Goal: Task Accomplishment & Management: Use online tool/utility

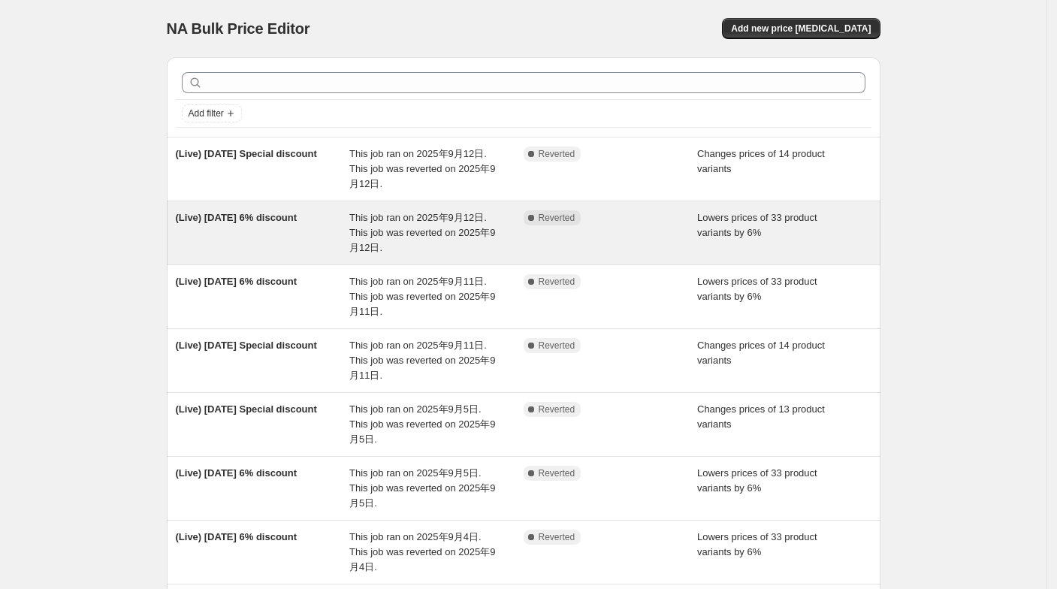
click at [387, 212] on span "This job ran on 2025年9月12日. This job was reverted on 2025年9月12日." at bounding box center [422, 232] width 146 height 41
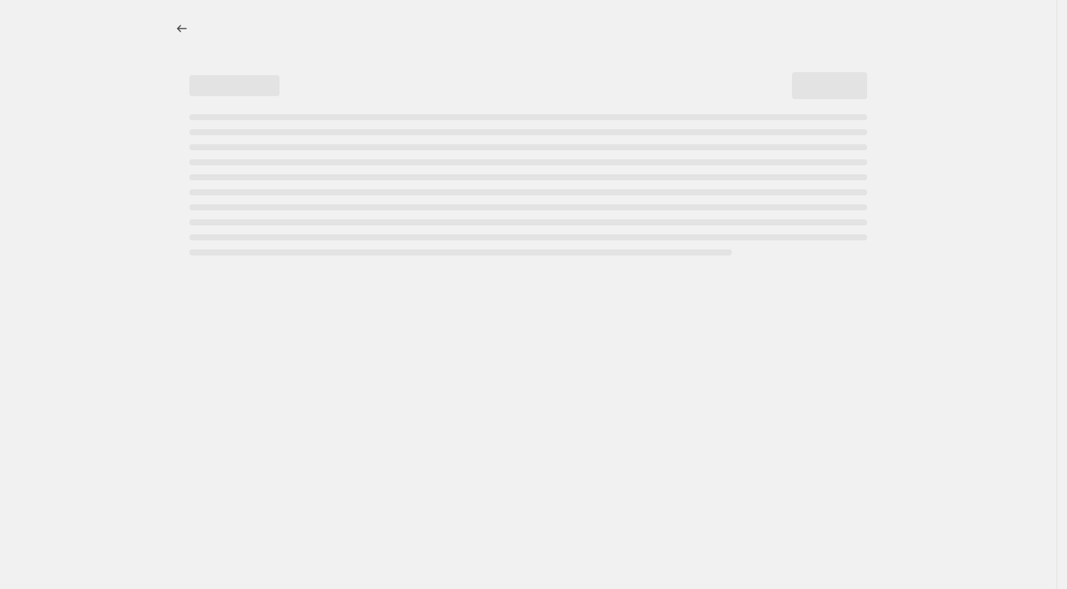
select select "percentage"
select select "collection"
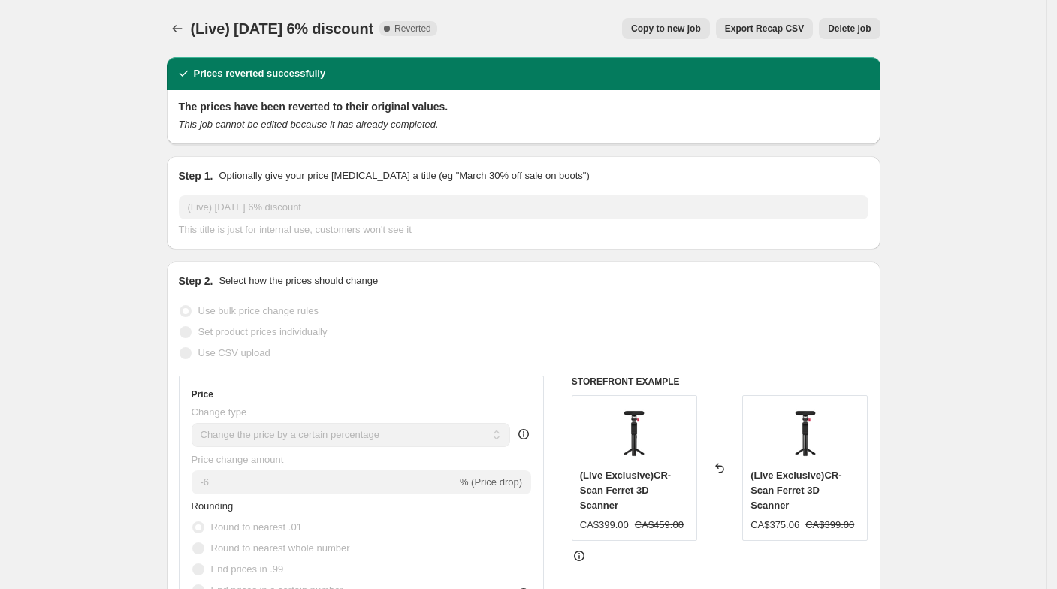
click at [657, 27] on span "Copy to new job" at bounding box center [666, 29] width 70 height 12
select select "percentage"
select select "collection"
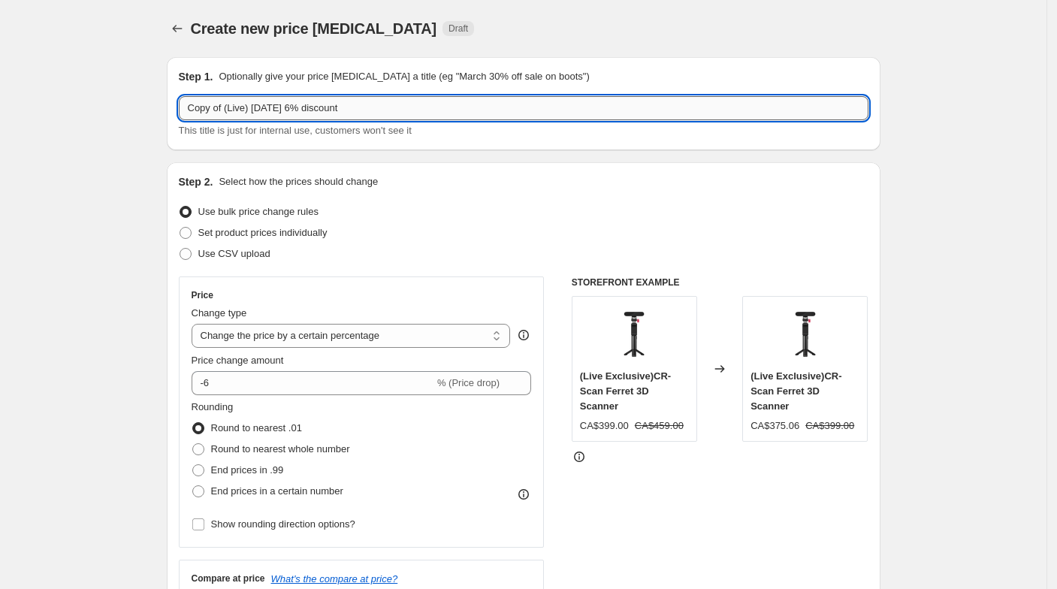
click at [234, 110] on input "Copy of (Live) [DATE] 6% discount" at bounding box center [524, 108] width 690 height 24
click at [230, 110] on input "Copy of (Live) [DATE] 6% discount" at bounding box center [524, 108] width 690 height 24
drag, startPoint x: 230, startPoint y: 111, endPoint x: 161, endPoint y: 104, distance: 69.5
click at [243, 104] on input "(Live) [DATE] 6% discount" at bounding box center [524, 108] width 690 height 24
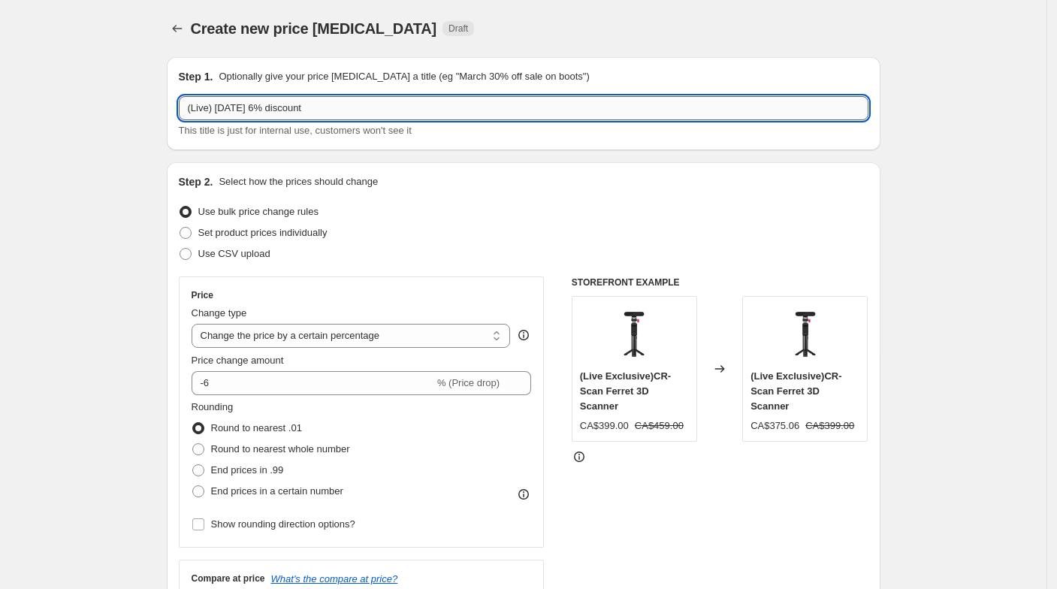
drag, startPoint x: 246, startPoint y: 104, endPoint x: 237, endPoint y: 104, distance: 9.0
click at [237, 104] on input "(Live) [DATE] 6% discount" at bounding box center [524, 108] width 690 height 24
type input "(Live) [DATE] 6% discount"
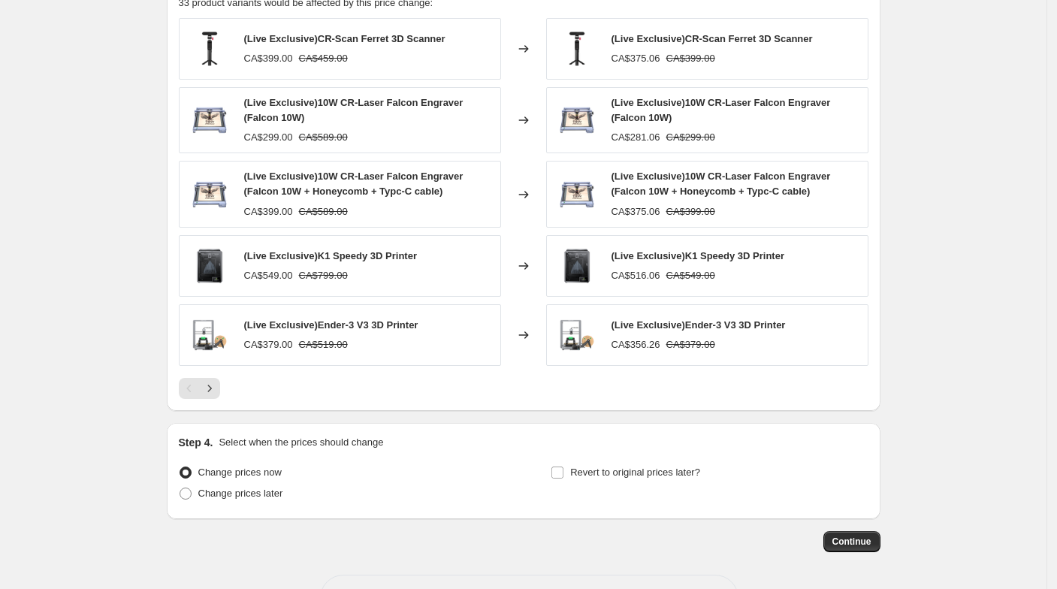
scroll to position [1087, 0]
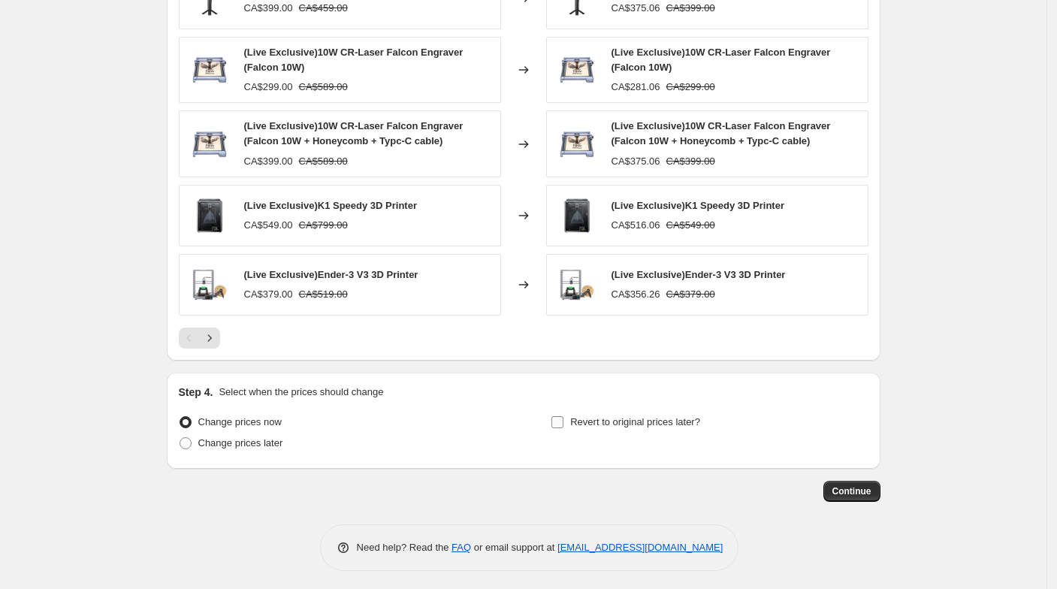
click at [652, 420] on span "Revert to original prices later?" at bounding box center [635, 421] width 130 height 11
click at [563, 420] on input "Revert to original prices later?" at bounding box center [557, 422] width 12 height 12
checkbox input "true"
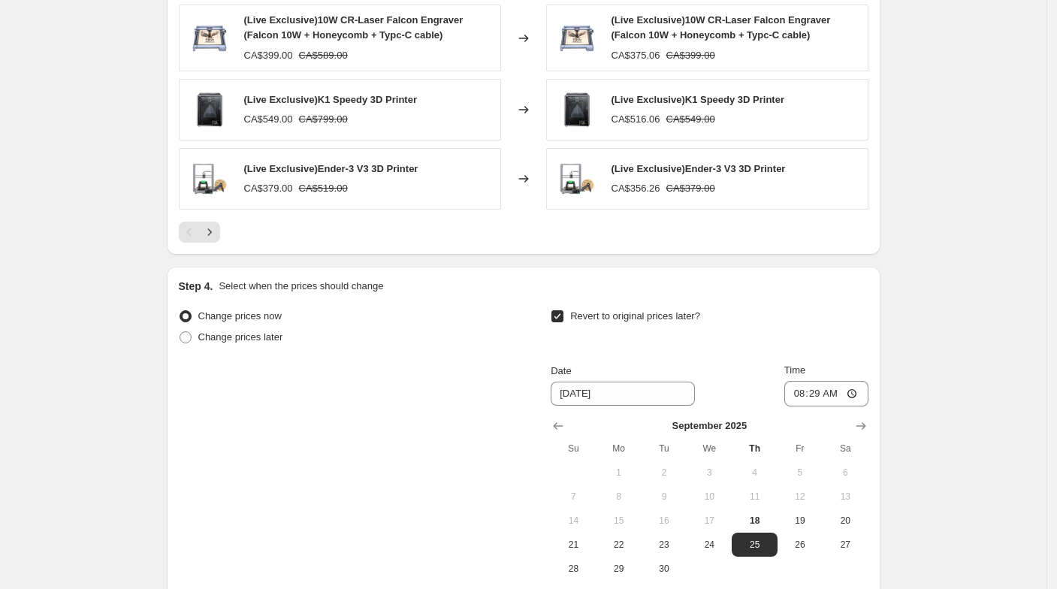
scroll to position [1344, 0]
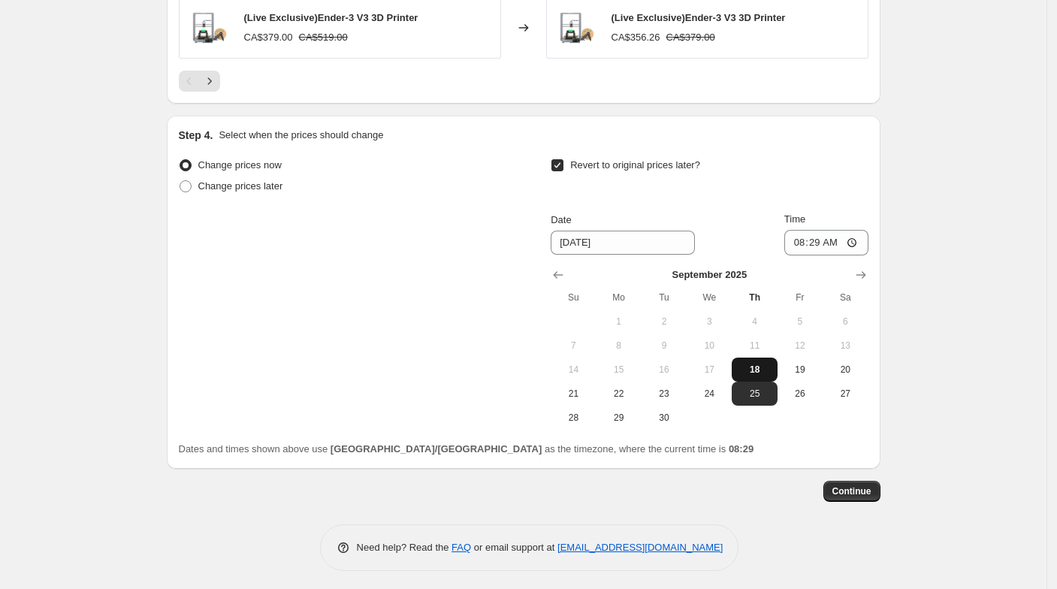
click at [771, 369] on span "18" at bounding box center [754, 370] width 33 height 12
type input "[DATE]"
click at [825, 241] on input "08:29" at bounding box center [826, 243] width 84 height 26
type input "13:00"
click at [872, 488] on span "Continue" at bounding box center [851, 491] width 39 height 12
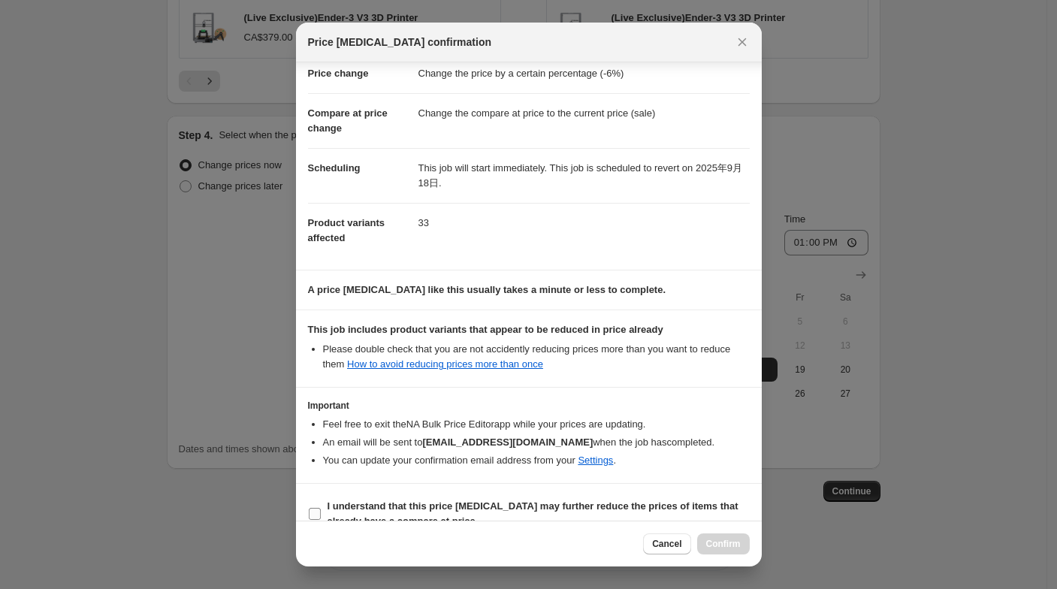
scroll to position [56, 0]
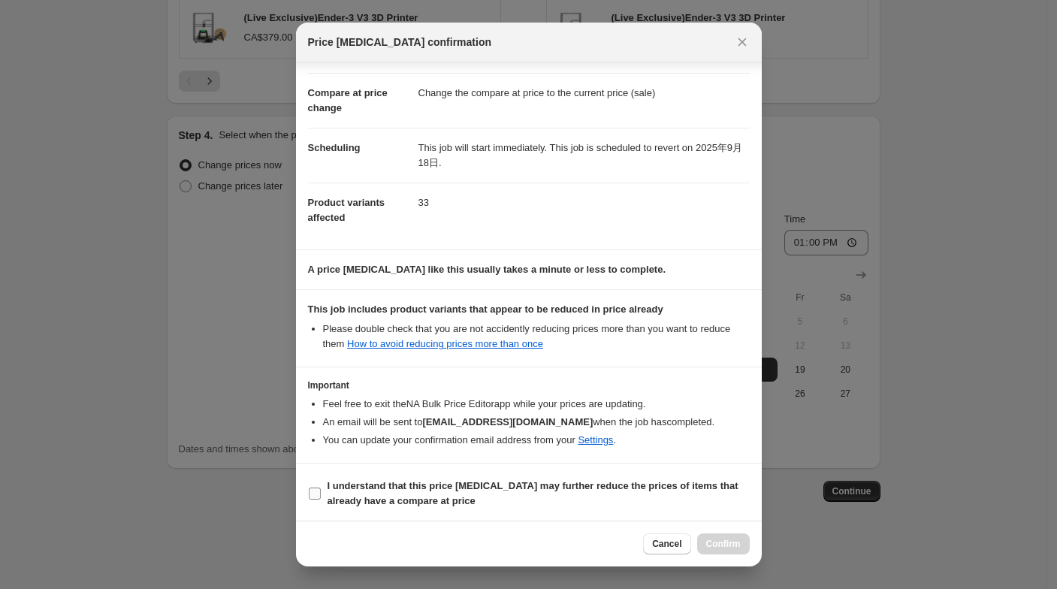
click at [655, 495] on span "I understand that this price [MEDICAL_DATA] may further reduce the prices of it…" at bounding box center [539, 494] width 422 height 30
click at [321, 495] on input "I understand that this price [MEDICAL_DATA] may further reduce the prices of it…" at bounding box center [315, 494] width 12 height 12
checkbox input "true"
click at [716, 538] on button "Confirm" at bounding box center [723, 543] width 53 height 21
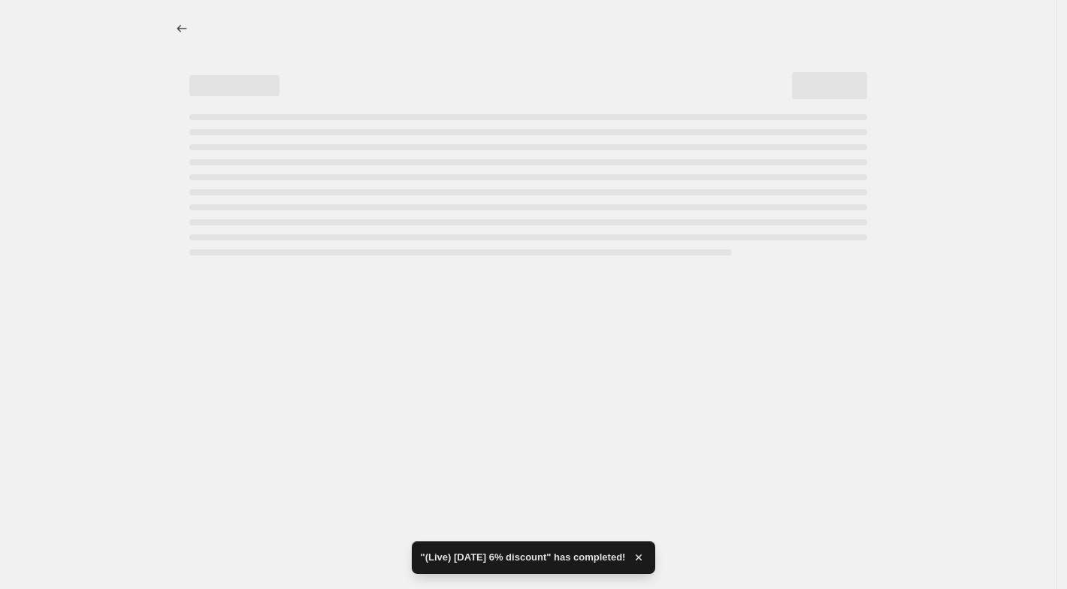
select select "percentage"
select select "collection"
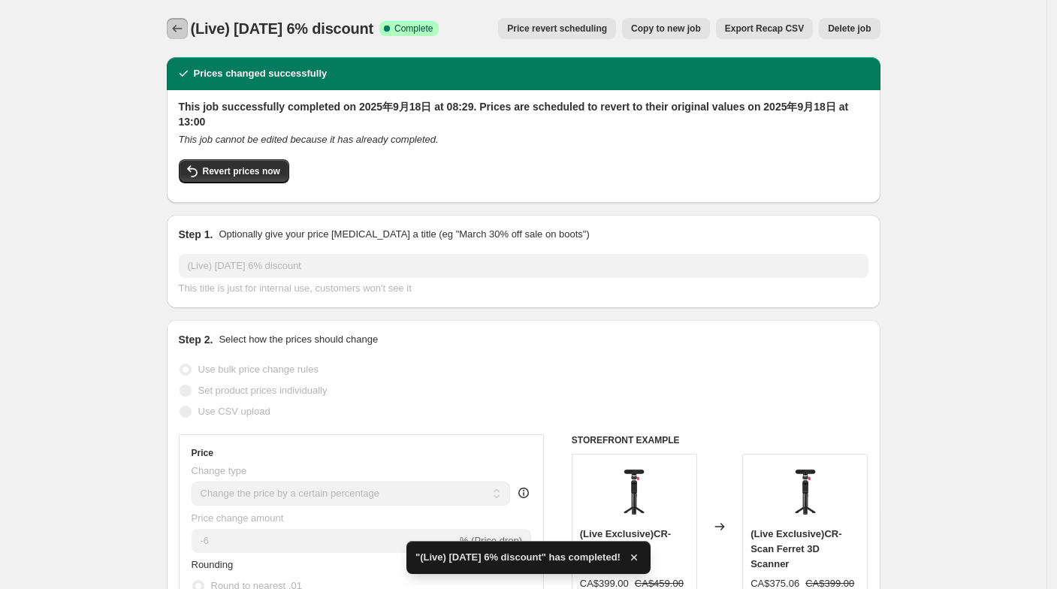
click at [185, 28] on icon "Price change jobs" at bounding box center [177, 28] width 15 height 15
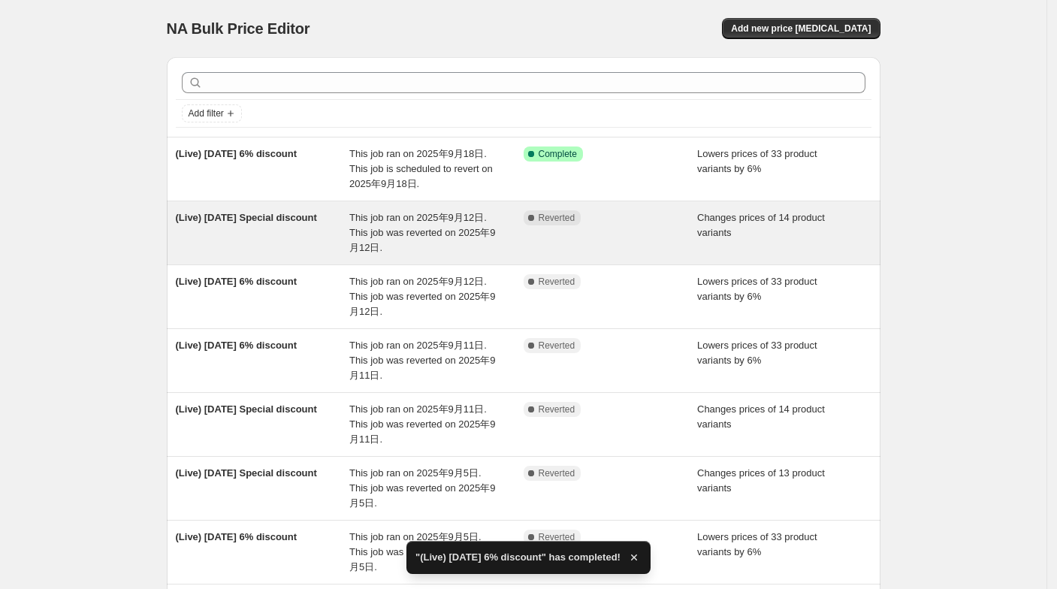
click at [349, 233] on div "(Live) [DATE] Special discount" at bounding box center [263, 232] width 174 height 45
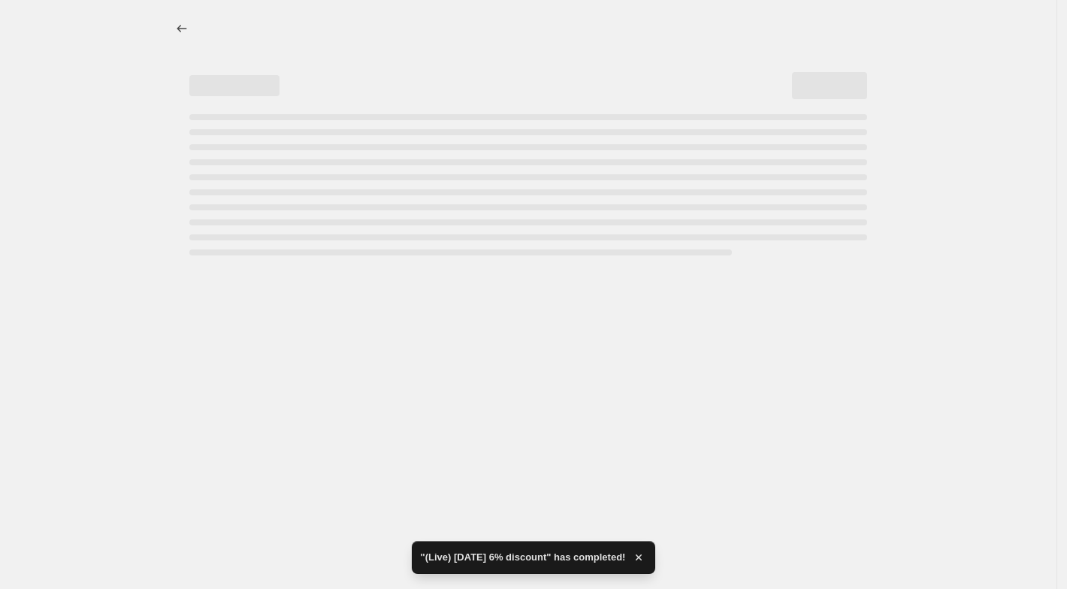
select select "collection"
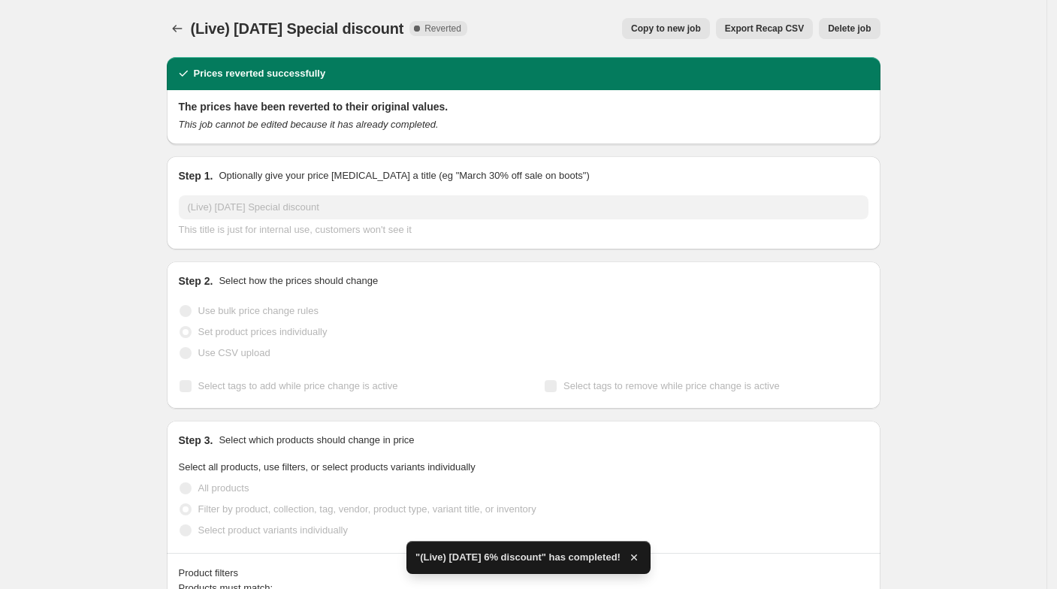
click at [692, 30] on span "Copy to new job" at bounding box center [666, 29] width 70 height 12
select select "collection"
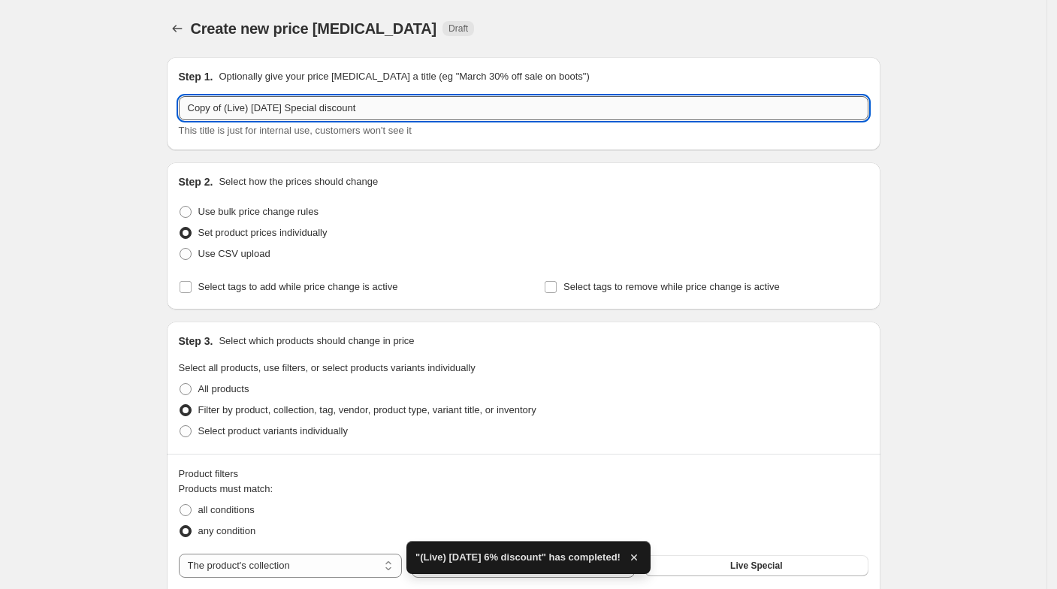
click at [278, 106] on input "Copy of (Live) [DATE] Special discount" at bounding box center [524, 108] width 690 height 24
click at [275, 107] on input "Copy of (Live) [DATE] Special discount" at bounding box center [524, 108] width 690 height 24
click at [230, 110] on input "Copy of (Live) [DATE] Special discount" at bounding box center [524, 108] width 690 height 24
drag, startPoint x: 228, startPoint y: 110, endPoint x: 70, endPoint y: 79, distance: 161.6
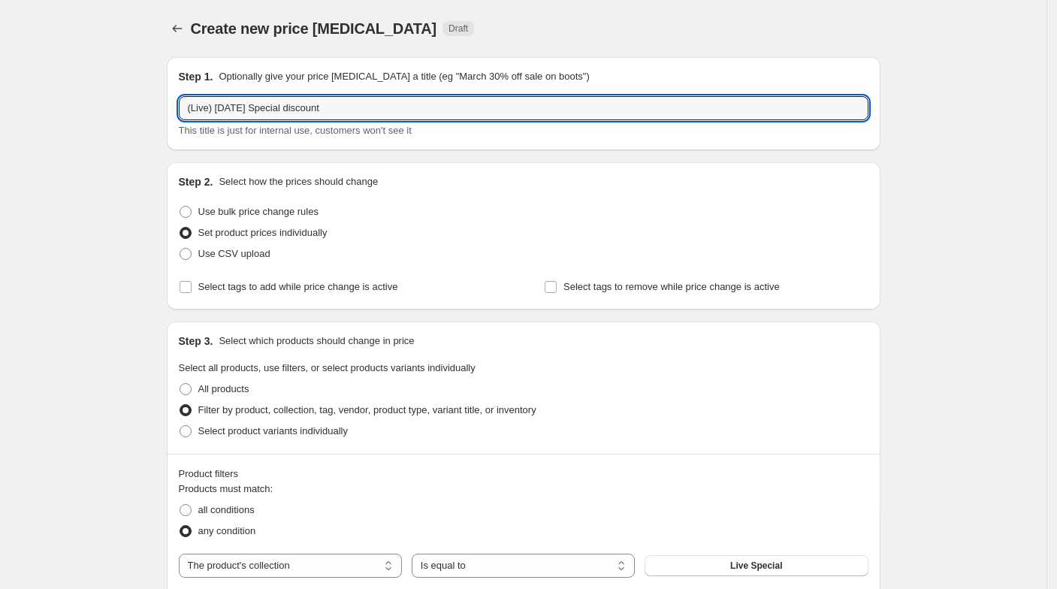
type input "(Live) [DATE] Special discount"
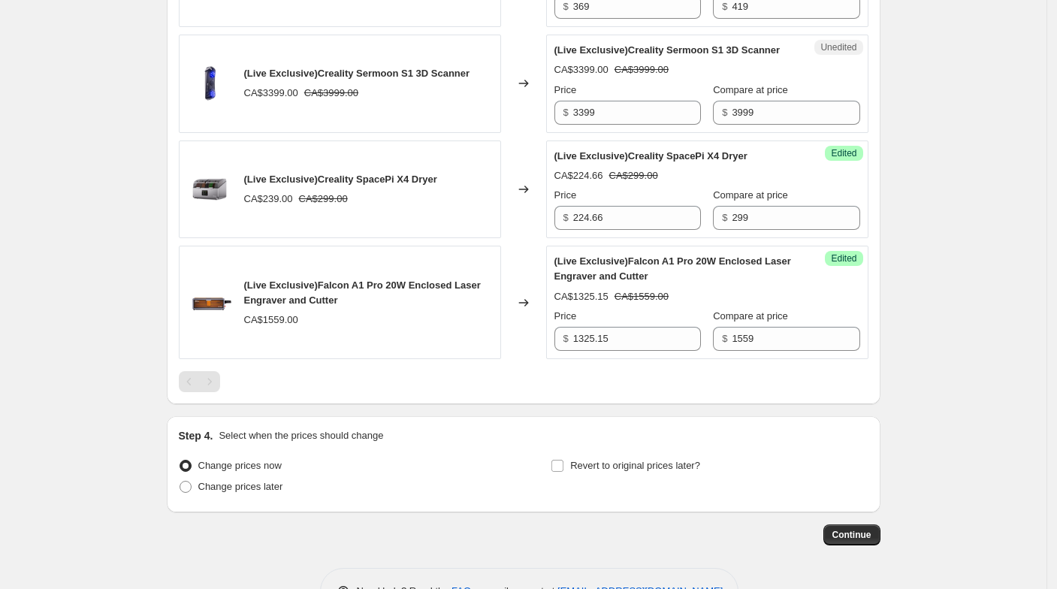
scroll to position [2114, 0]
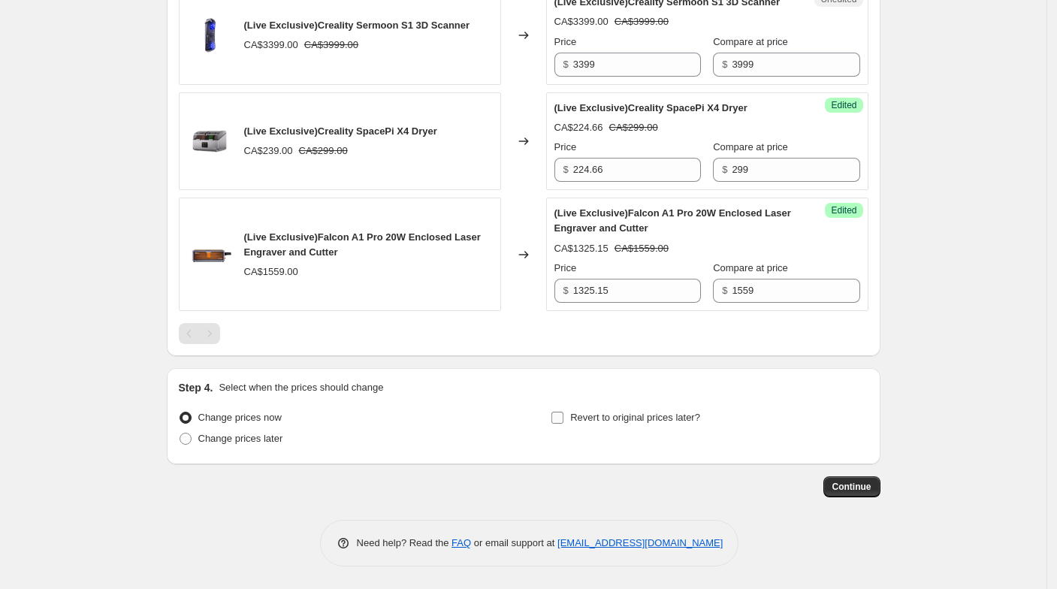
click at [631, 419] on span "Revert to original prices later?" at bounding box center [635, 417] width 130 height 11
click at [563, 419] on input "Revert to original prices later?" at bounding box center [557, 418] width 12 height 12
checkbox input "true"
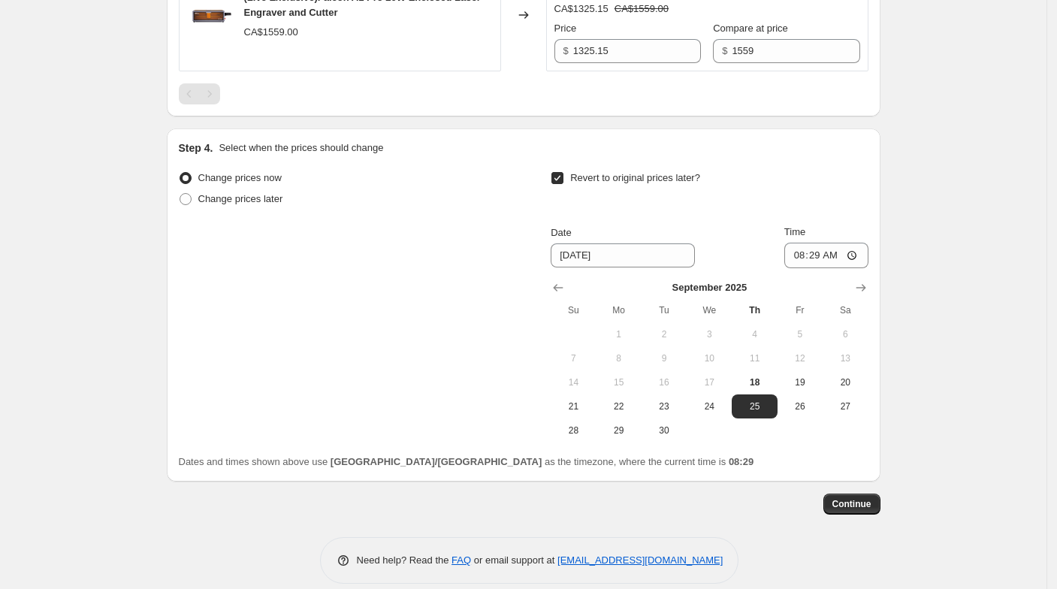
scroll to position [2371, 0]
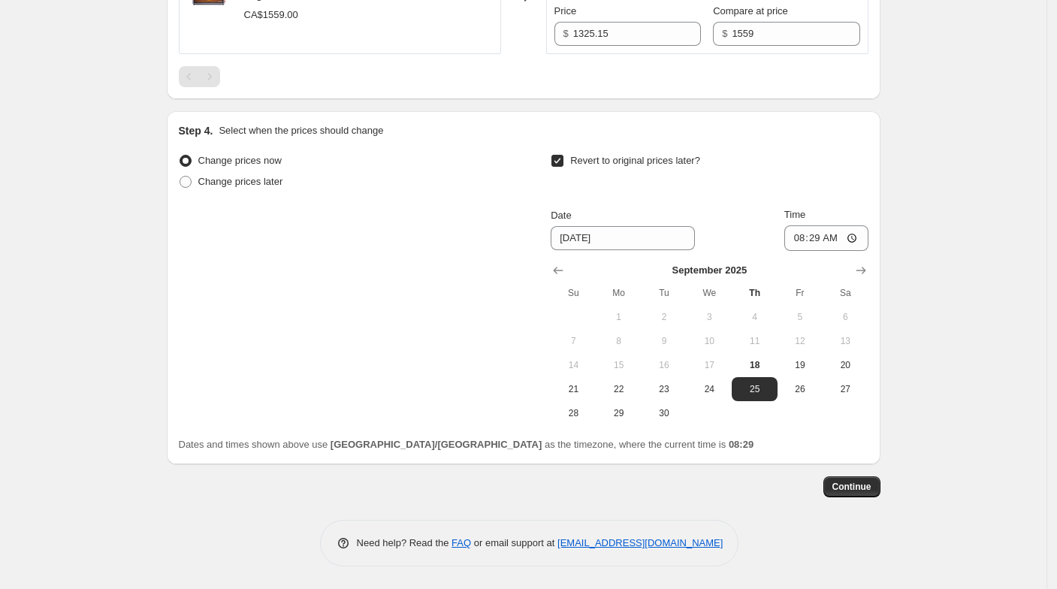
click at [757, 352] on button "11" at bounding box center [754, 341] width 45 height 24
click at [758, 357] on button "18" at bounding box center [754, 365] width 45 height 24
type input "[DATE]"
click at [821, 234] on input "08:29" at bounding box center [826, 238] width 84 height 26
type input "13:00"
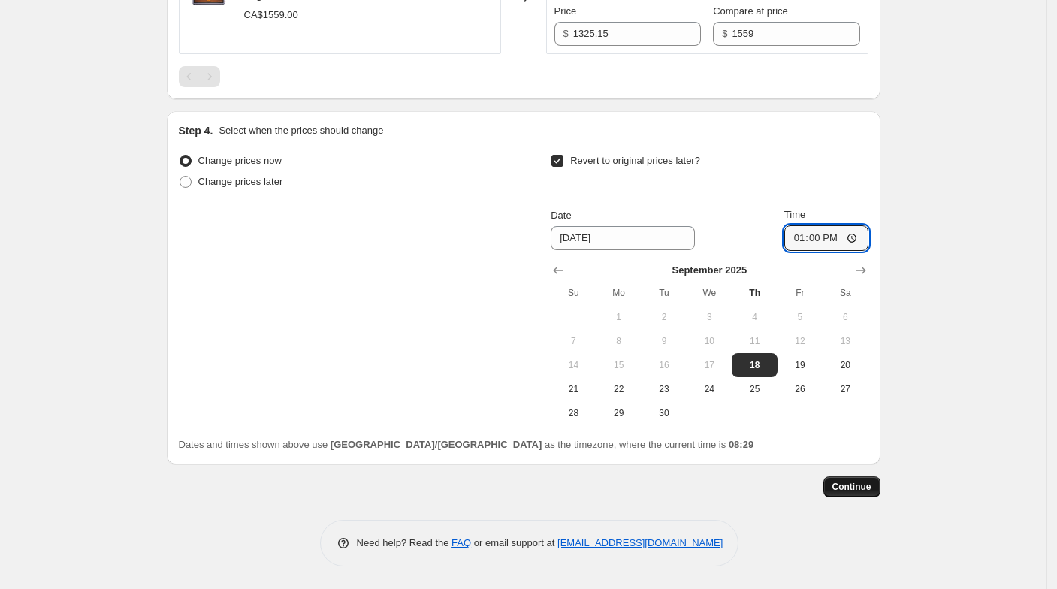
click at [865, 485] on span "Continue" at bounding box center [851, 487] width 39 height 12
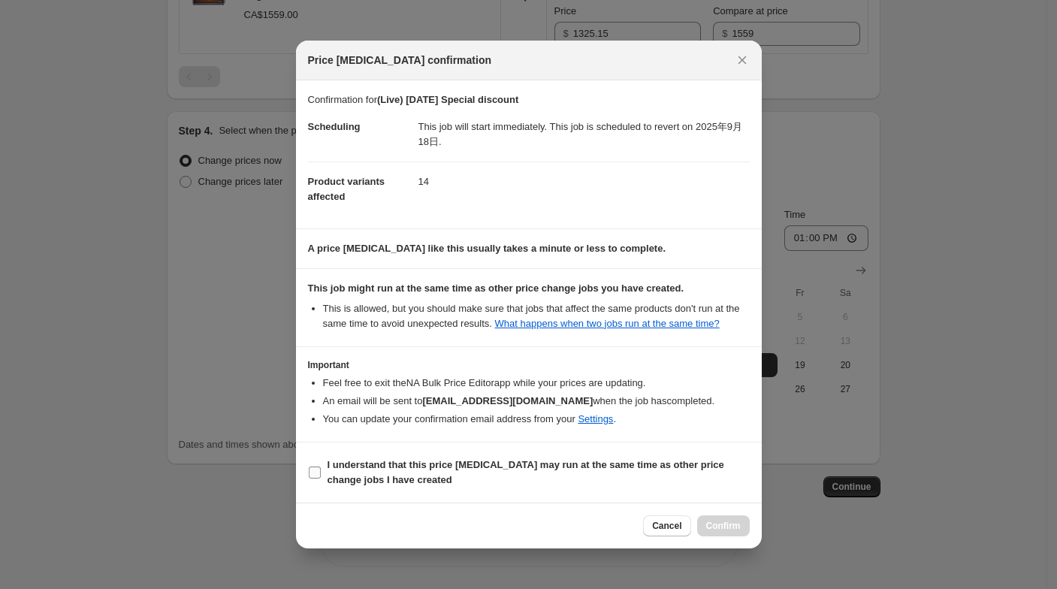
click at [649, 472] on span "I understand that this price [MEDICAL_DATA] may run at the same time as other p…" at bounding box center [539, 473] width 422 height 30
click at [321, 472] on input "I understand that this price [MEDICAL_DATA] may run at the same time as other p…" at bounding box center [315, 473] width 12 height 12
checkbox input "true"
click at [720, 515] on button "Confirm" at bounding box center [723, 525] width 53 height 21
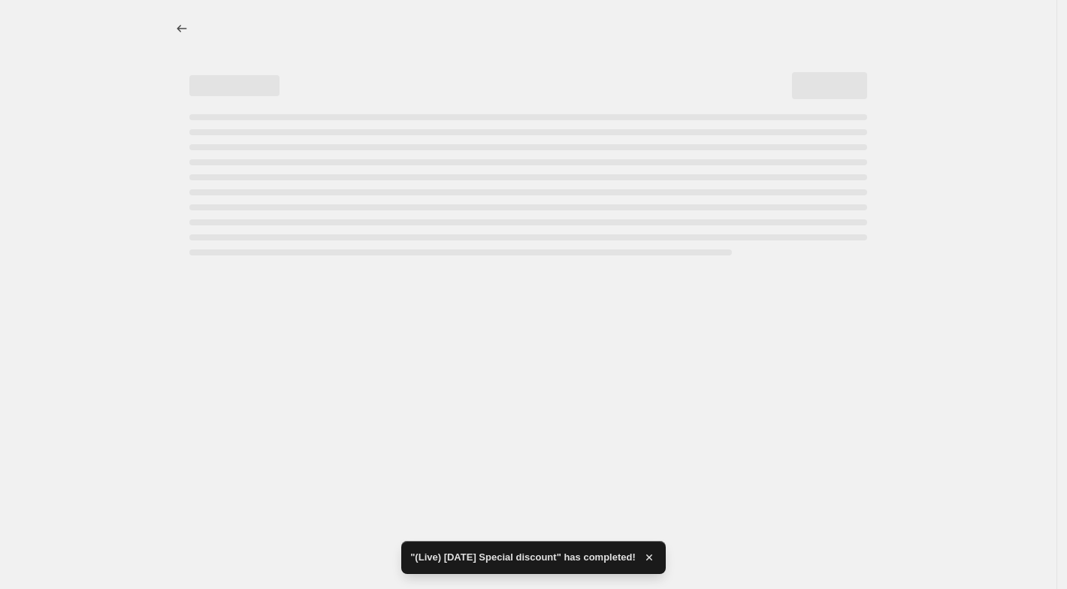
select select "collection"
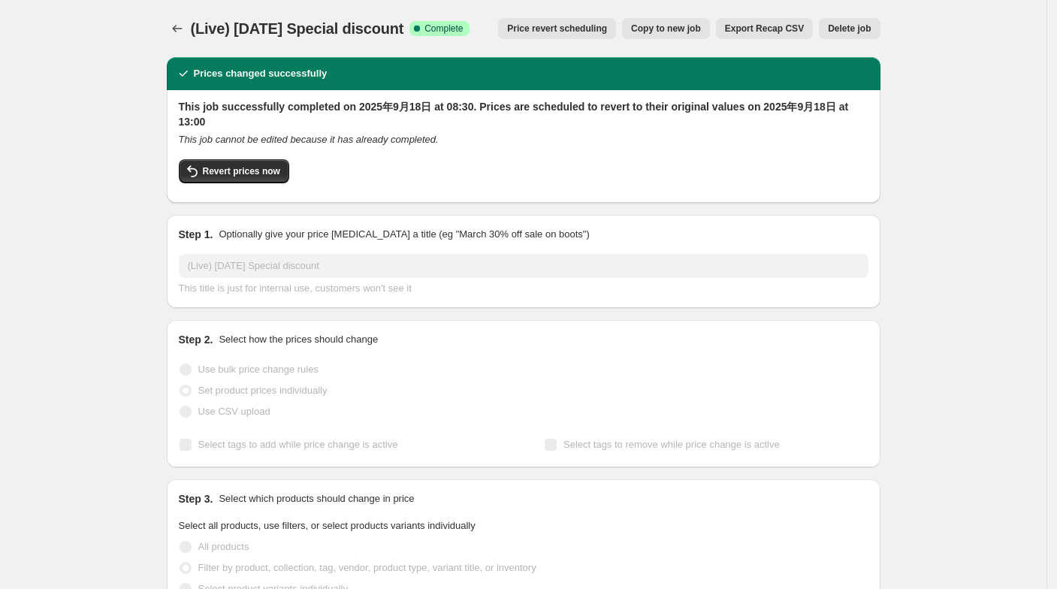
click at [178, 14] on div "(Live) [DATE] Special discount. This page is ready (Live) [DATE] Special discou…" at bounding box center [524, 28] width 714 height 57
